Goal: Transaction & Acquisition: Obtain resource

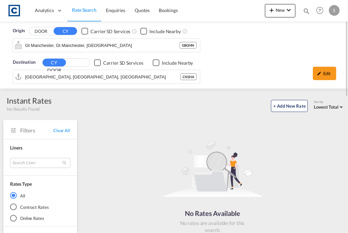
click at [90, 9] on span "Rate Search" at bounding box center [84, 10] width 24 height 6
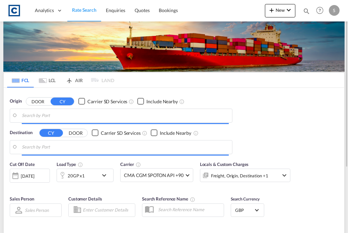
type input "GB-PR5, [GEOGRAPHIC_DATA]"
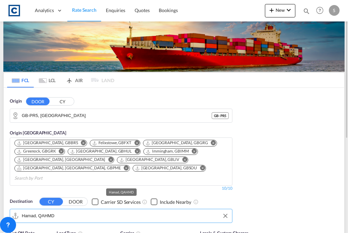
click at [55, 211] on input "Hamad, QAHMD" at bounding box center [125, 216] width 207 height 10
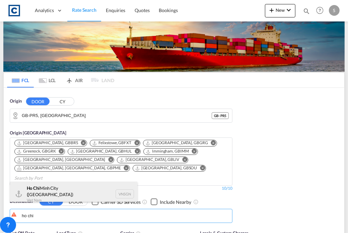
click at [62, 193] on div "[GEOGRAPHIC_DATA] ([GEOGRAPHIC_DATA]) [GEOGRAPHIC_DATA] VNSGN" at bounding box center [73, 194] width 127 height 24
type input "Ho Chi Minh City ([GEOGRAPHIC_DATA]), VNSGN"
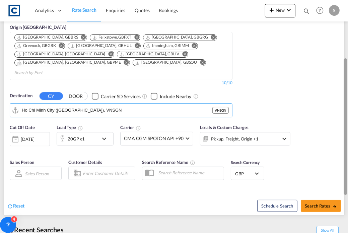
drag, startPoint x: 347, startPoint y: 87, endPoint x: 348, endPoint y: 149, distance: 62.0
click at [348, 149] on div at bounding box center [347, 113] width 1 height 230
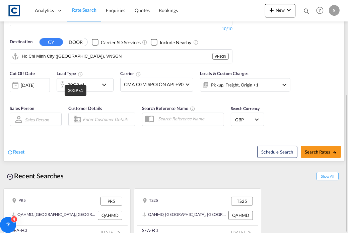
click at [81, 80] on div "20GP x1" at bounding box center [76, 84] width 17 height 9
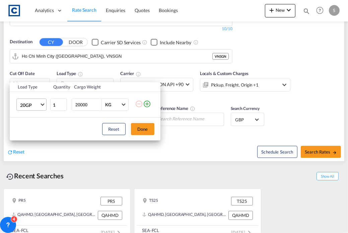
click at [37, 108] on md-select-value "20GP" at bounding box center [32, 104] width 27 height 11
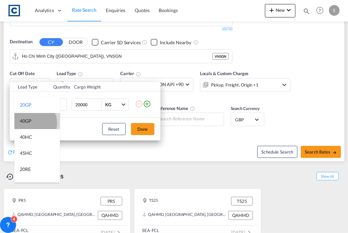
click at [32, 123] on md-option "40GP" at bounding box center [37, 121] width 46 height 16
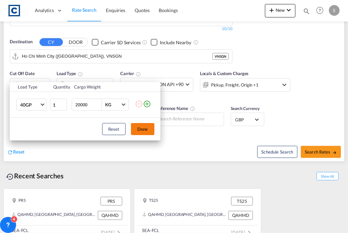
click at [143, 126] on button "Done" at bounding box center [142, 129] width 23 height 12
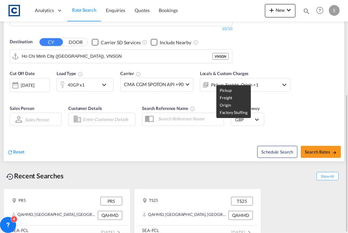
click at [228, 80] on div "Pickup, Freight, Origin +1" at bounding box center [235, 84] width 48 height 9
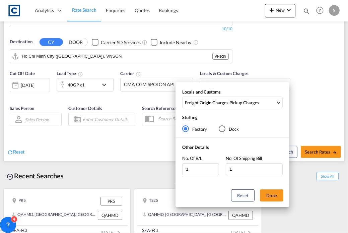
click at [302, 99] on div "Locals and Customs Freight , Origin Charges , Pickup Charges Clear All Select A…" at bounding box center [174, 116] width 348 height 233
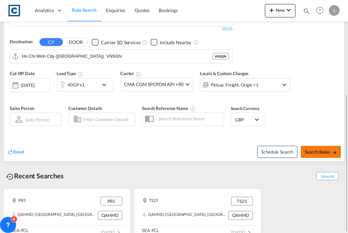
click at [321, 146] on button "Search Rates" at bounding box center [321, 152] width 40 height 12
type input "PR5 to VNSGN / [DATE]"
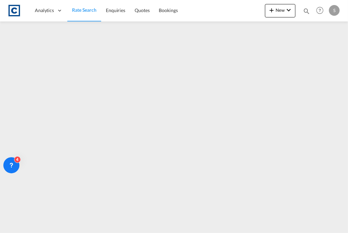
click at [345, 228] on div at bounding box center [174, 125] width 348 height 208
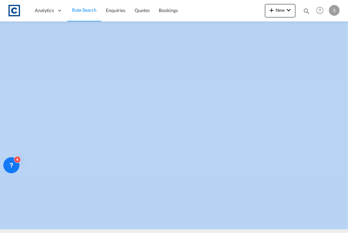
click at [345, 228] on div at bounding box center [174, 125] width 348 height 208
click at [12, 166] on icon at bounding box center [11, 164] width 2 height 3
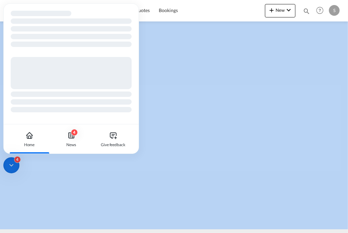
click at [11, 163] on icon at bounding box center [11, 165] width 7 height 7
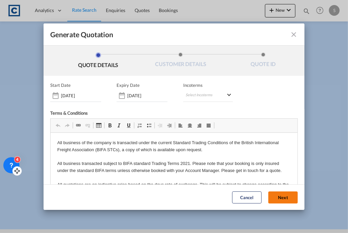
click at [279, 191] on button "Next" at bounding box center [282, 197] width 29 height 12
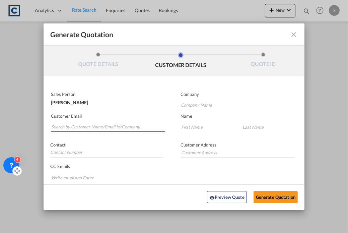
click at [115, 128] on input "Search by Customer Name/Email Id/Company" at bounding box center [108, 127] width 114 height 10
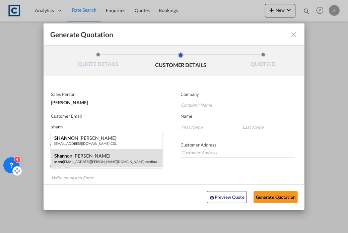
type input "shann"
click at [93, 158] on div "[PERSON_NAME] on [PERSON_NAME] [EMAIL_ADDRESS][PERSON_NAME][DOMAIN_NAME] | card…" at bounding box center [107, 158] width 112 height 18
type input "cardinal"
type input "[PERSON_NAME][EMAIL_ADDRESS][PERSON_NAME][DOMAIN_NAME]"
type input "[PERSON_NAME]"
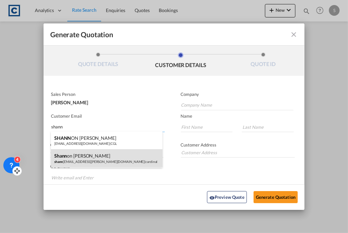
type input "[PERSON_NAME]"
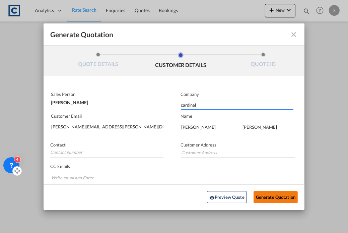
click at [265, 196] on button "Generate Quotation" at bounding box center [276, 197] width 44 height 12
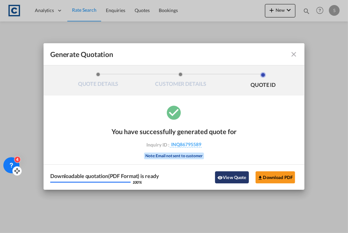
click at [234, 180] on button "View Quote" at bounding box center [231, 177] width 33 height 12
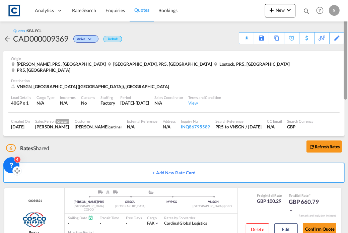
drag, startPoint x: 344, startPoint y: 55, endPoint x: 355, endPoint y: 32, distance: 25.8
click at [348, 32] on html "Analytics Dashboard Rate Search Enquiries Quotes Bookings Analytics" at bounding box center [174, 116] width 348 height 233
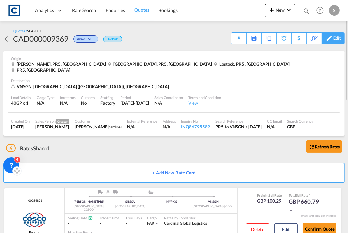
click at [336, 37] on div "Edit" at bounding box center [337, 37] width 8 height 11
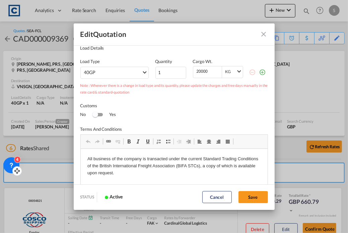
scroll to position [154, 0]
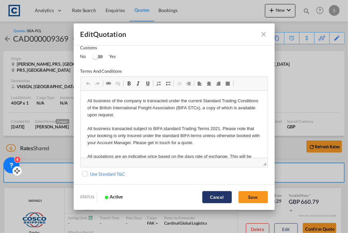
click at [217, 195] on button "Cancel" at bounding box center [216, 197] width 29 height 12
